Goal: Information Seeking & Learning: Learn about a topic

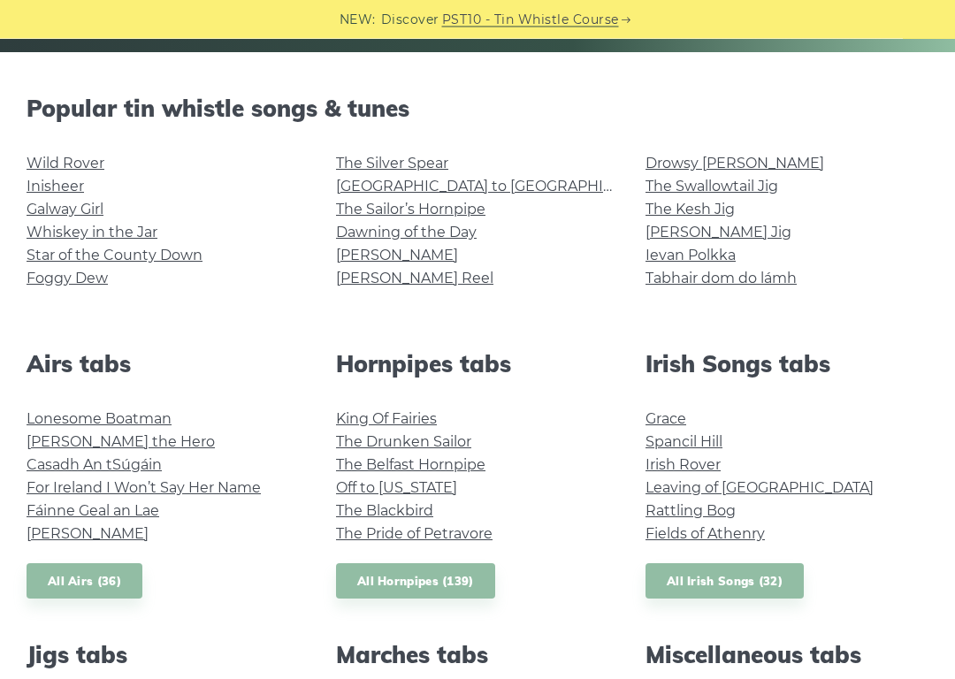
scroll to position [412, 0]
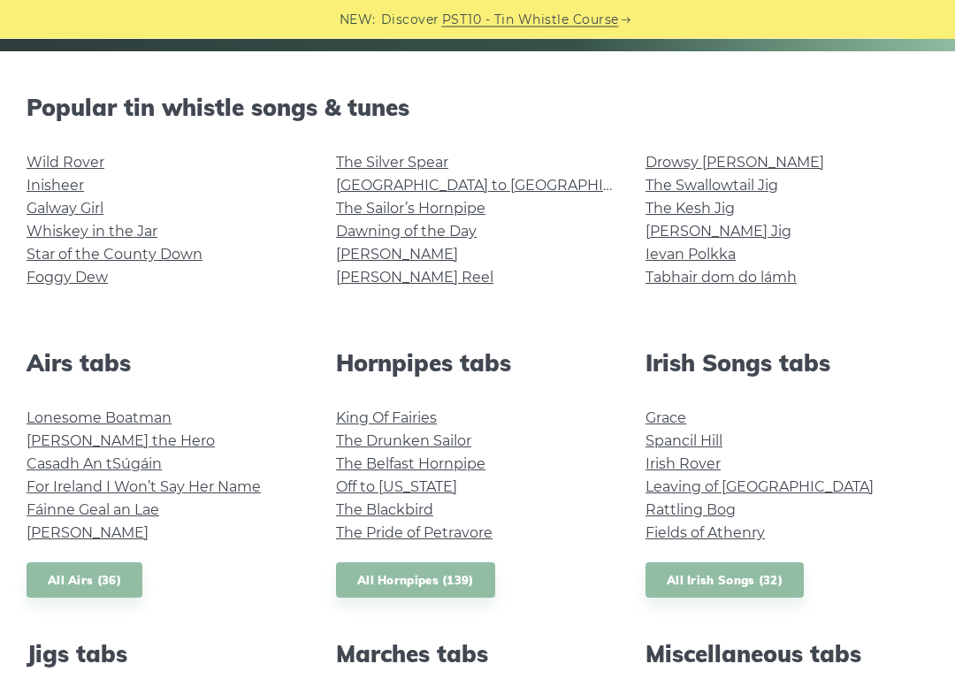
click at [472, 212] on link "The Sailor’s Hornpipe" at bounding box center [411, 209] width 150 height 17
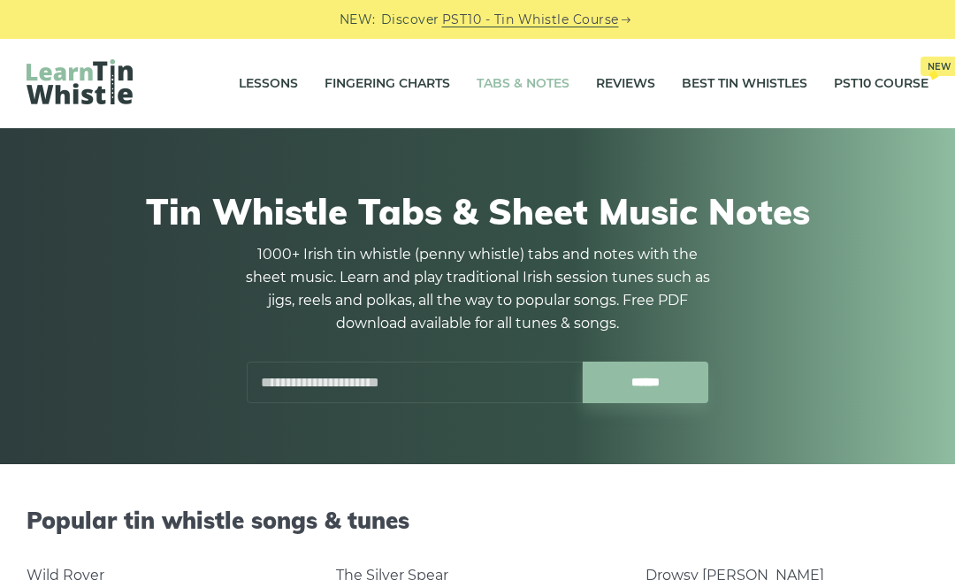
scroll to position [463, 0]
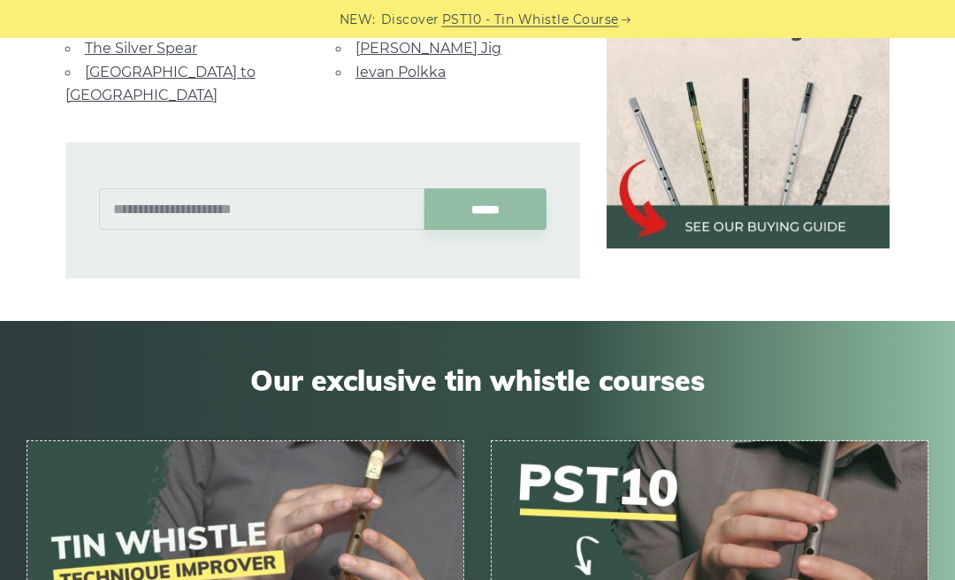
scroll to position [1281, 0]
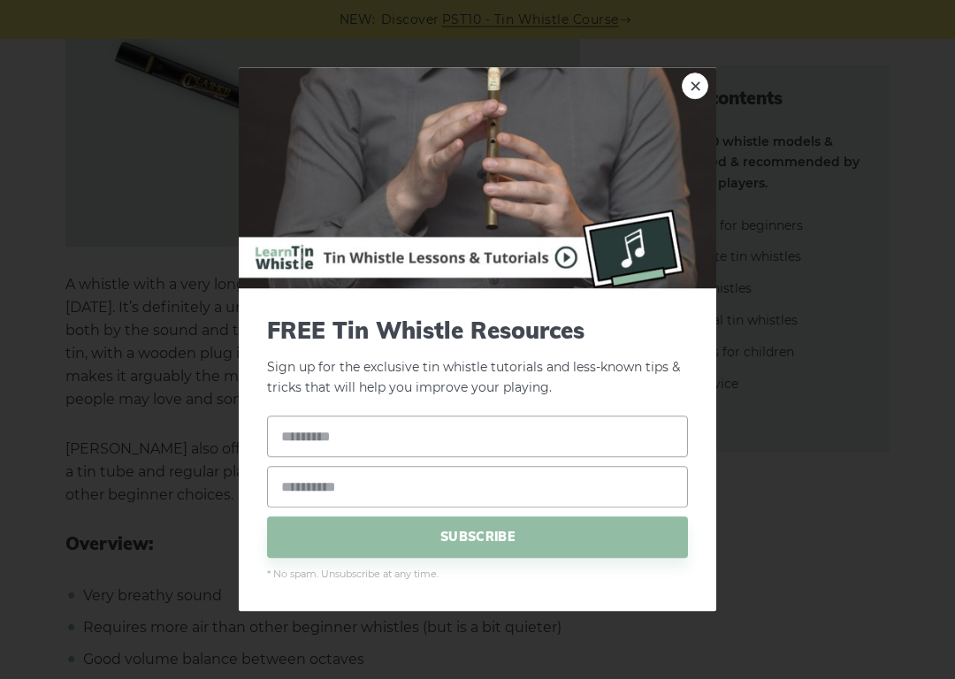
scroll to position [5735, 0]
click at [694, 85] on link "×" at bounding box center [695, 86] width 27 height 27
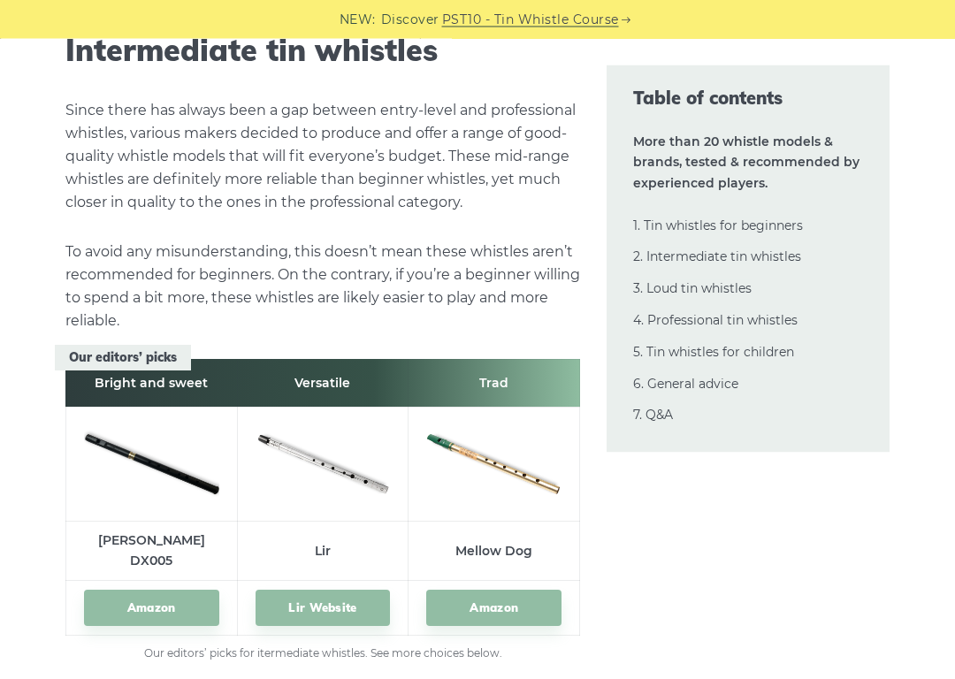
scroll to position [9393, 0]
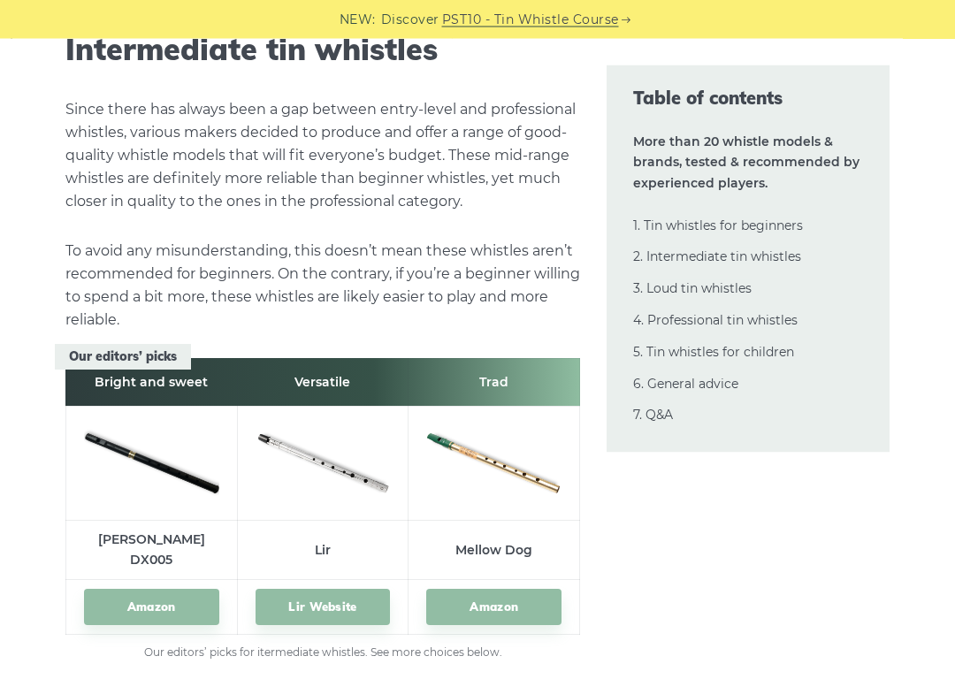
click at [148, 417] on img at bounding box center [151, 462] width 135 height 90
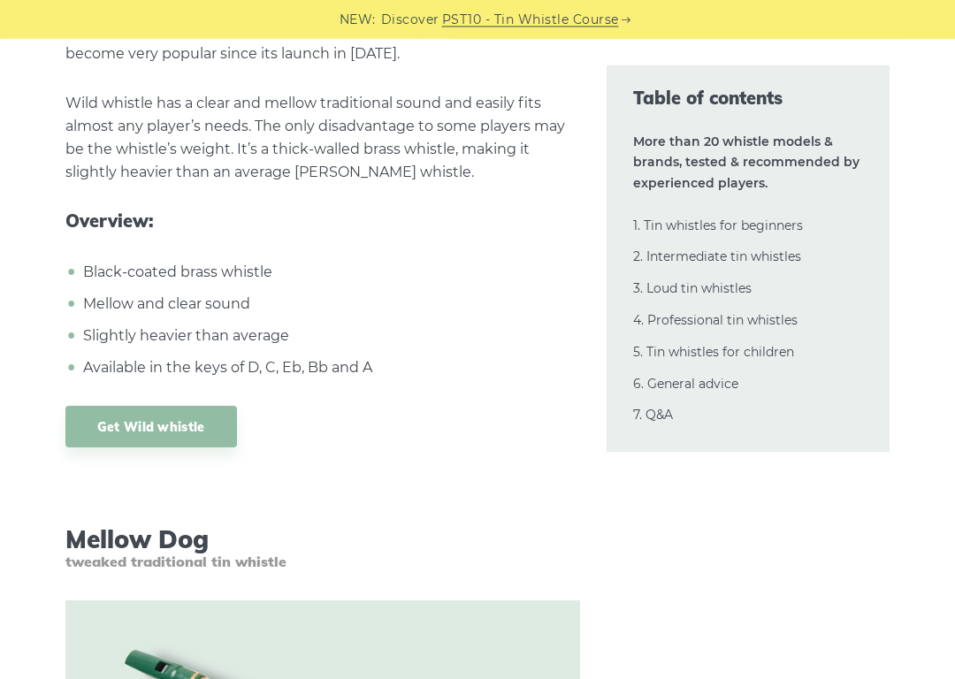
scroll to position [13292, 0]
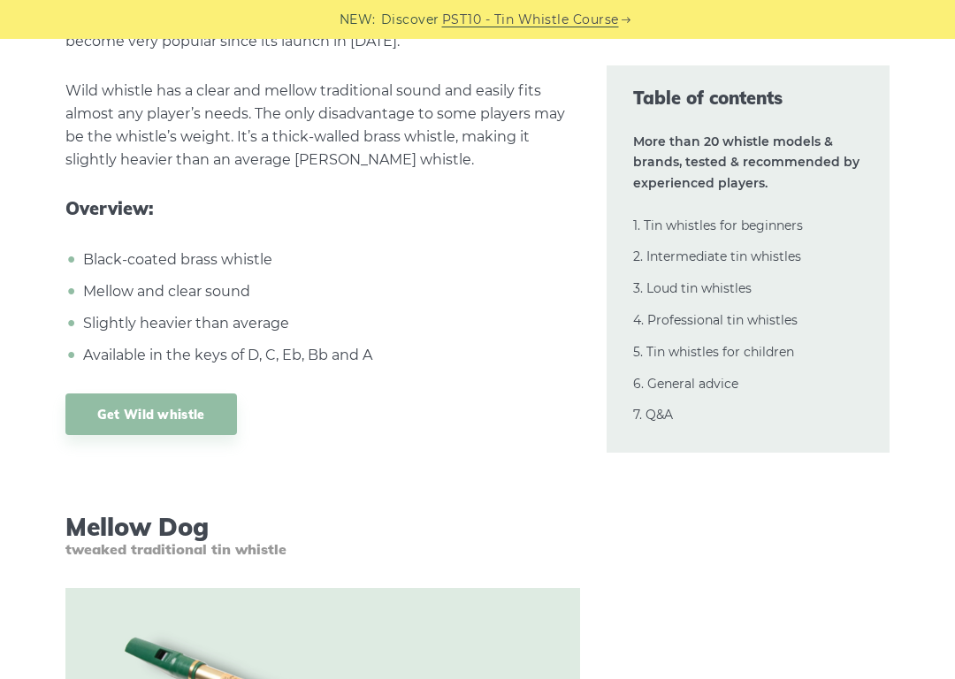
click at [153, 394] on link "Get Wild whistle" at bounding box center [151, 415] width 172 height 42
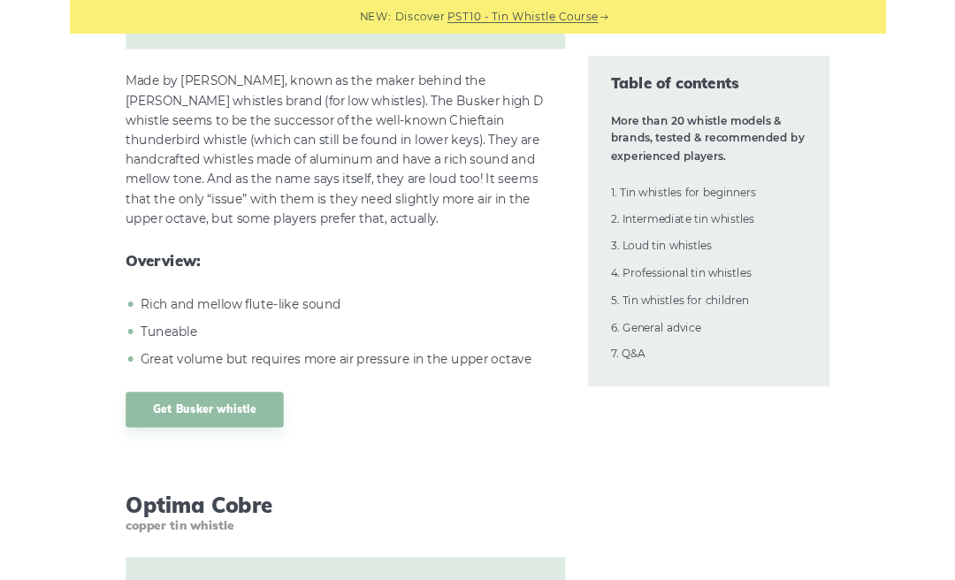
scroll to position [19644, 0]
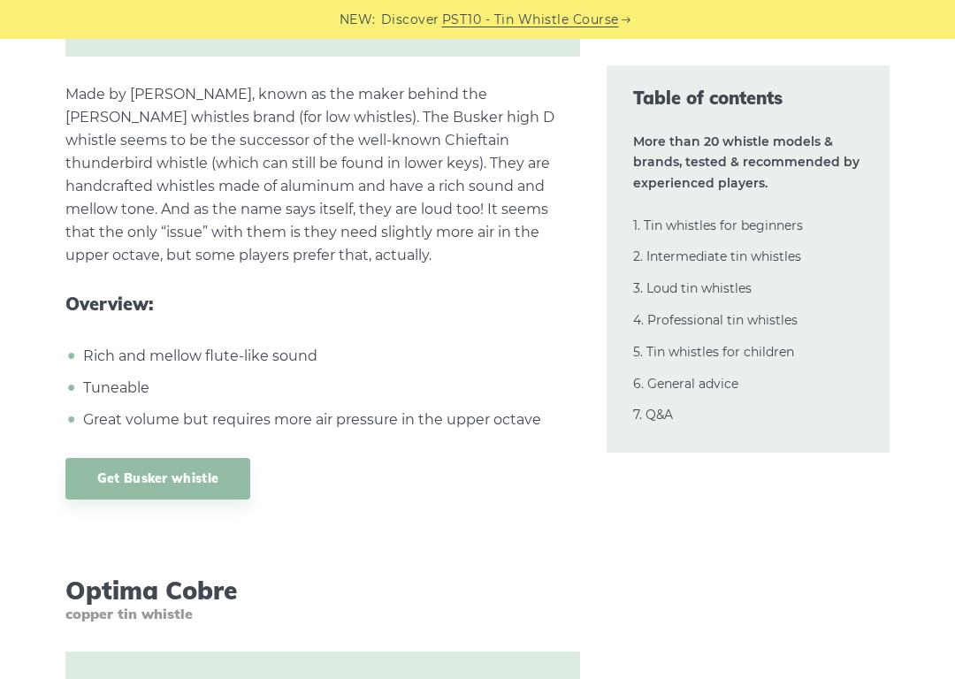
click at [152, 458] on link "Get Busker whistle" at bounding box center [157, 479] width 185 height 42
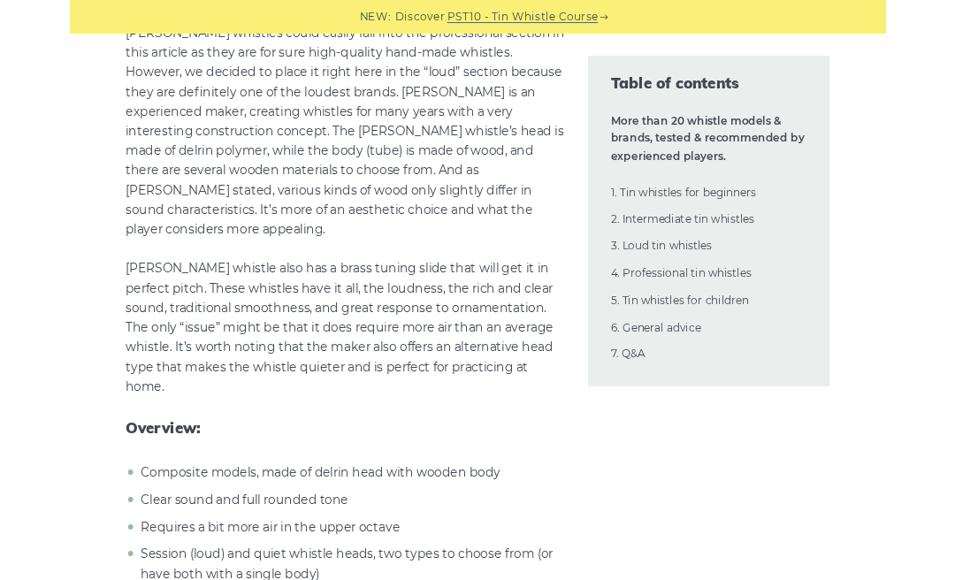
scroll to position [21413, 0]
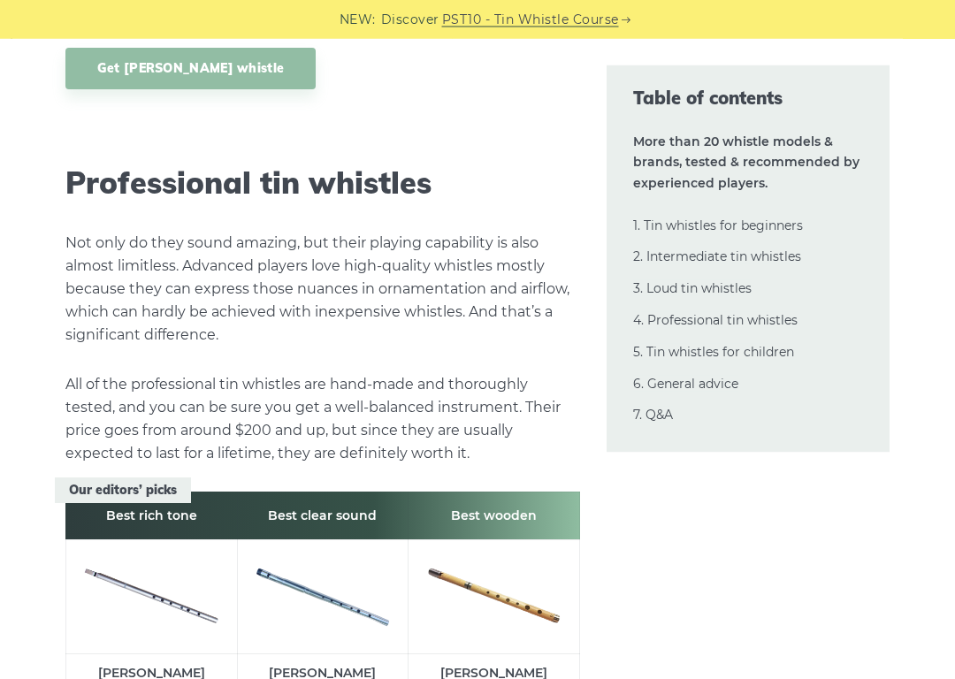
scroll to position [22108, 0]
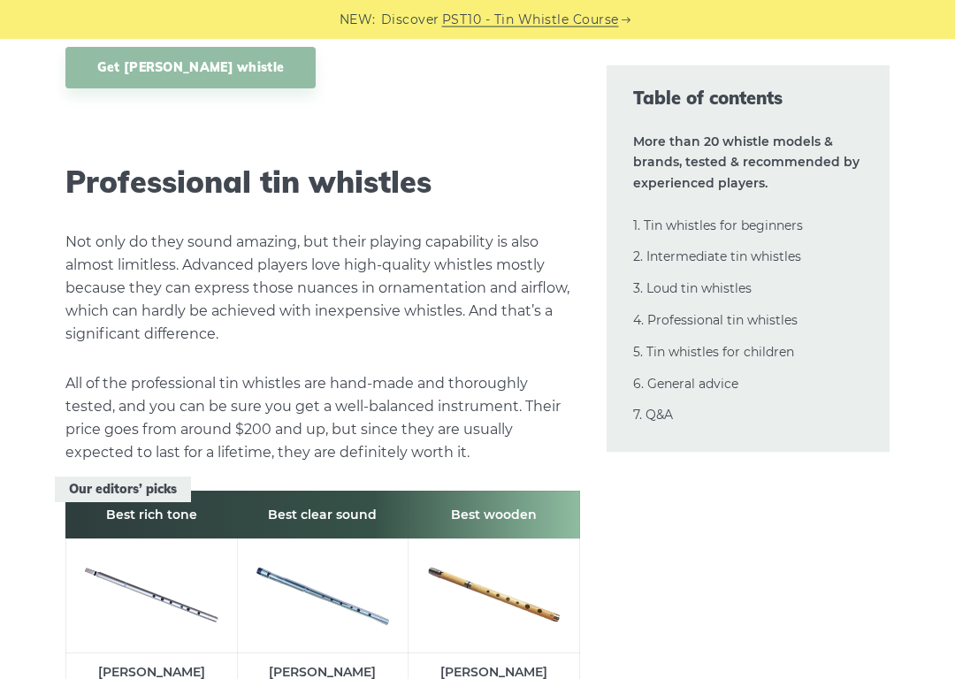
click at [166, 549] on img at bounding box center [151, 594] width 135 height 90
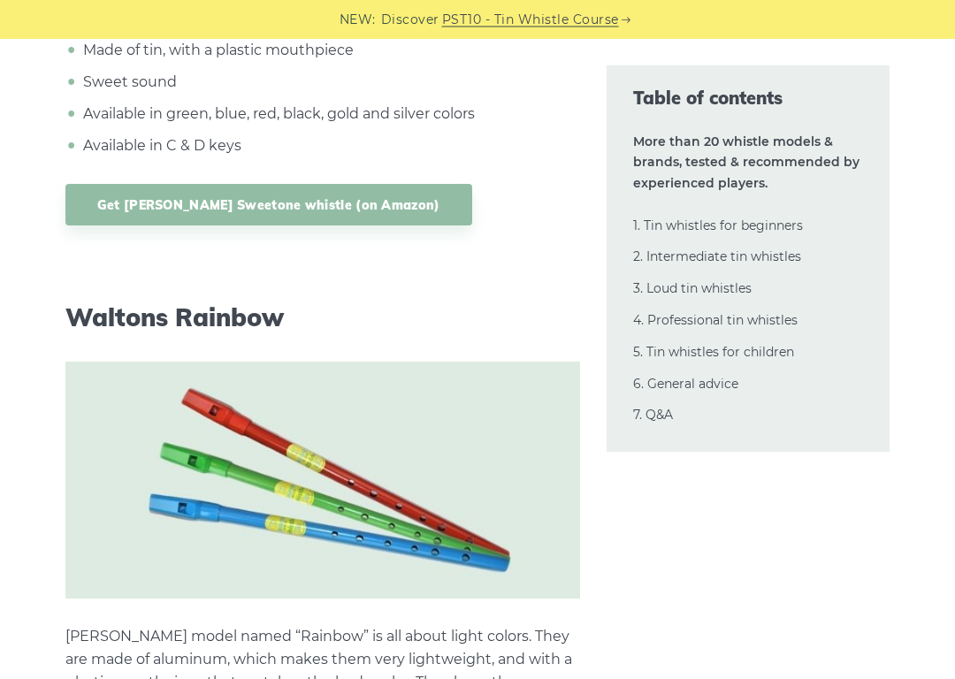
scroll to position [30340, 0]
